Goal: Information Seeking & Learning: Learn about a topic

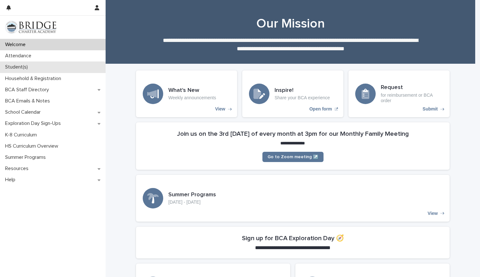
click at [10, 72] on div "Student(s)" at bounding box center [53, 66] width 106 height 11
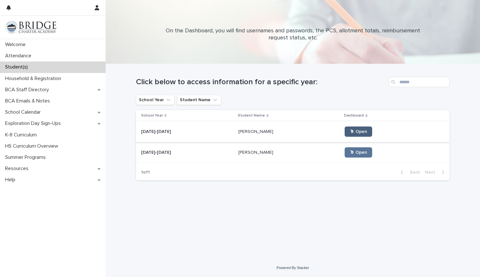
click at [349, 133] on span "🖱 Open" at bounding box center [357, 131] width 17 height 4
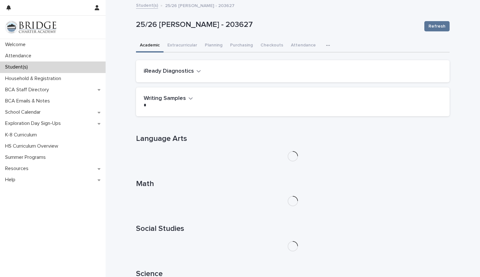
click at [326, 45] on icon "button" at bounding box center [328, 45] width 4 height 4
click at [303, 60] on button "General" at bounding box center [307, 62] width 42 height 10
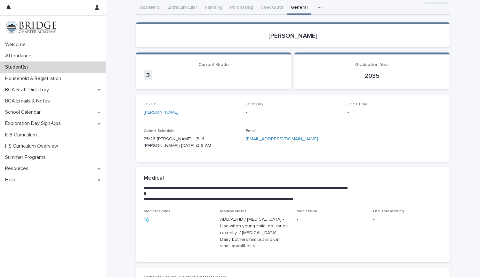
scroll to position [32, 0]
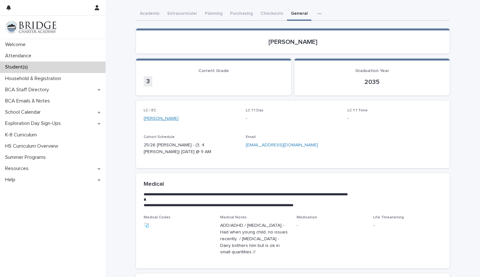
click at [170, 120] on link "[PERSON_NAME]" at bounding box center [161, 118] width 35 height 7
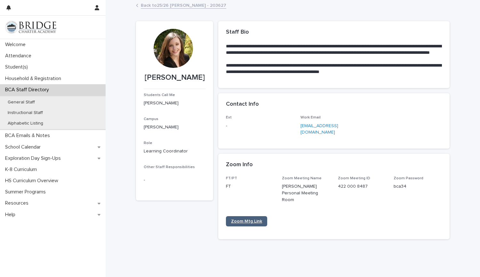
click at [246, 216] on link "Zoom Mtg Link" at bounding box center [246, 221] width 41 height 10
click at [24, 61] on div "Attendance" at bounding box center [53, 55] width 106 height 11
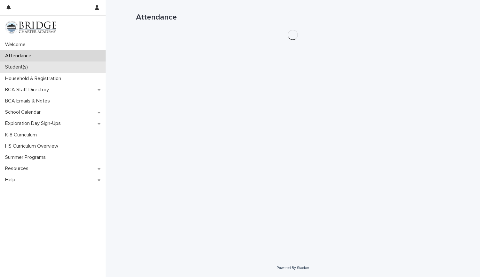
click at [24, 68] on p "Student(s)" at bounding box center [18, 67] width 30 height 6
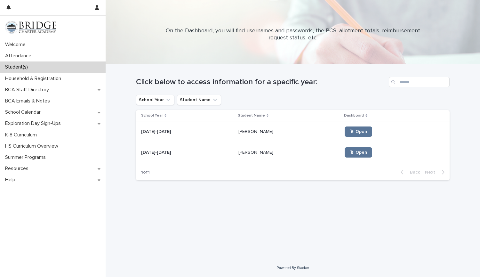
click at [246, 153] on p "[PERSON_NAME]" at bounding box center [256, 151] width 36 height 7
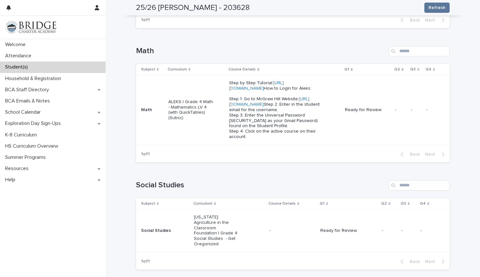
scroll to position [272, 0]
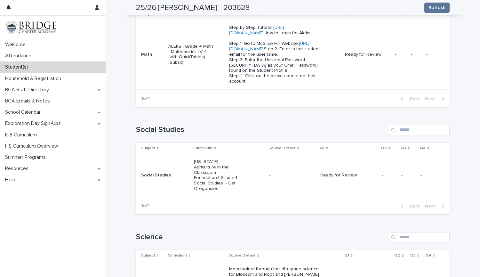
click at [219, 189] on p "[US_STATE] Agriculture in the Classroom Foundation | Grade 4 Social Studies - G…" at bounding box center [217, 175] width 46 height 32
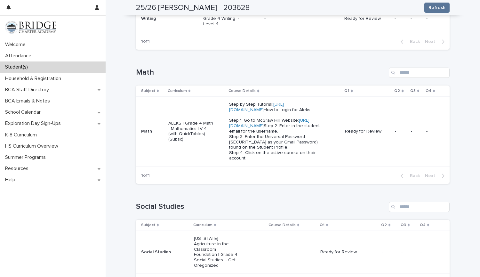
scroll to position [234, 0]
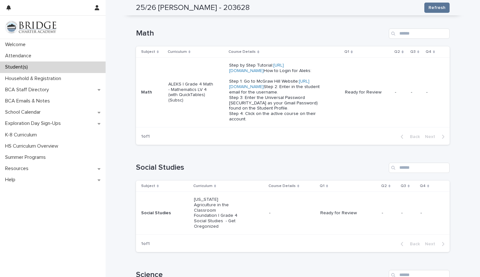
click at [198, 189] on div "Social Studies Subject Curriculum Course Details Q1 Q2 Q3 Q4 Social Studies [US…" at bounding box center [292, 206] width 313 height 89
click at [203, 219] on p "[US_STATE] Agriculture in the Classroom Foundation | Grade 4 Social Studies - G…" at bounding box center [217, 213] width 46 height 32
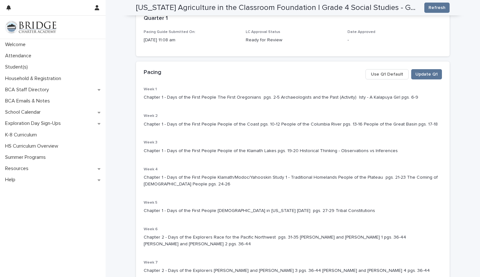
scroll to position [50, 0]
